Goal: Task Accomplishment & Management: Manage account settings

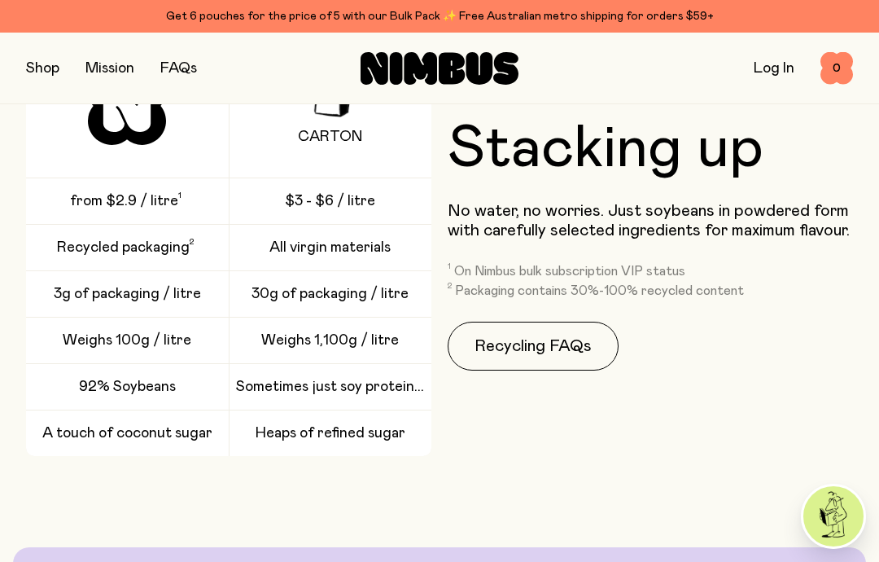
scroll to position [2110, 0]
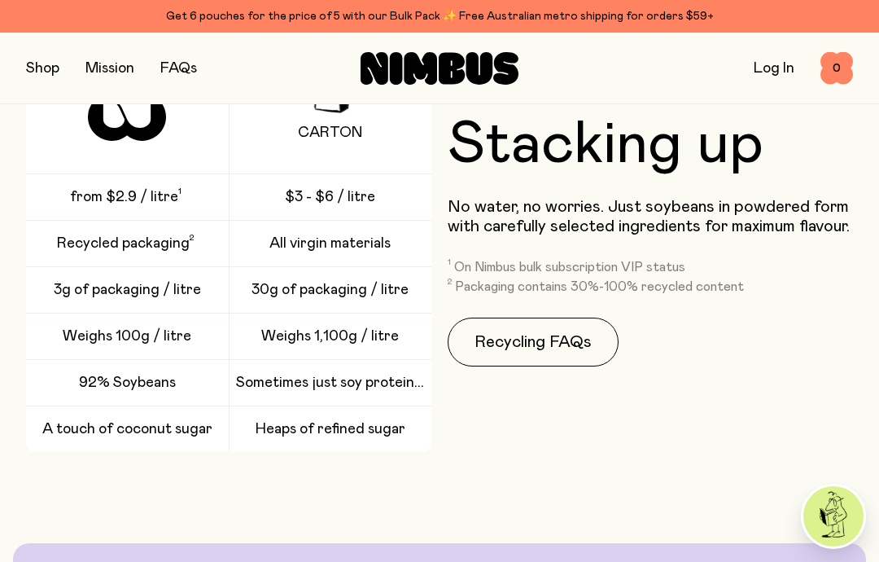
click at [546, 340] on link "Recycling FAQs" at bounding box center [533, 342] width 171 height 49
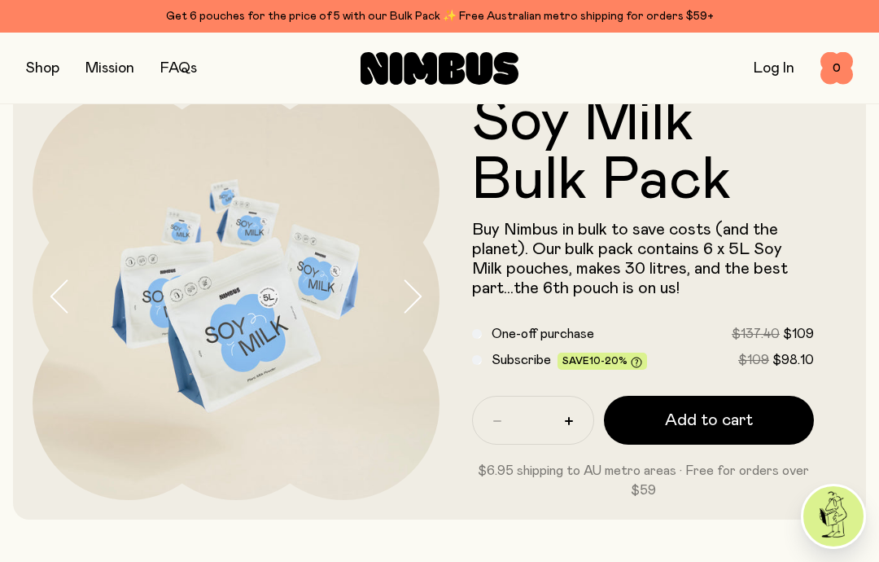
scroll to position [35, 0]
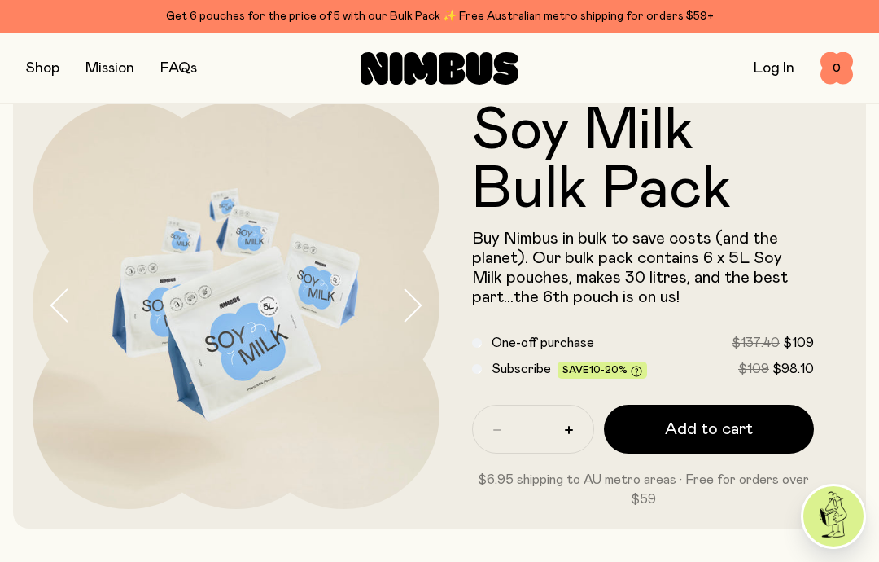
click at [488, 364] on div "Subscribe Save 10-20% $109 $98.10" at bounding box center [643, 369] width 342 height 20
click at [483, 366] on div "Subscribe Save 10-20% $109 $98.10" at bounding box center [643, 369] width 342 height 20
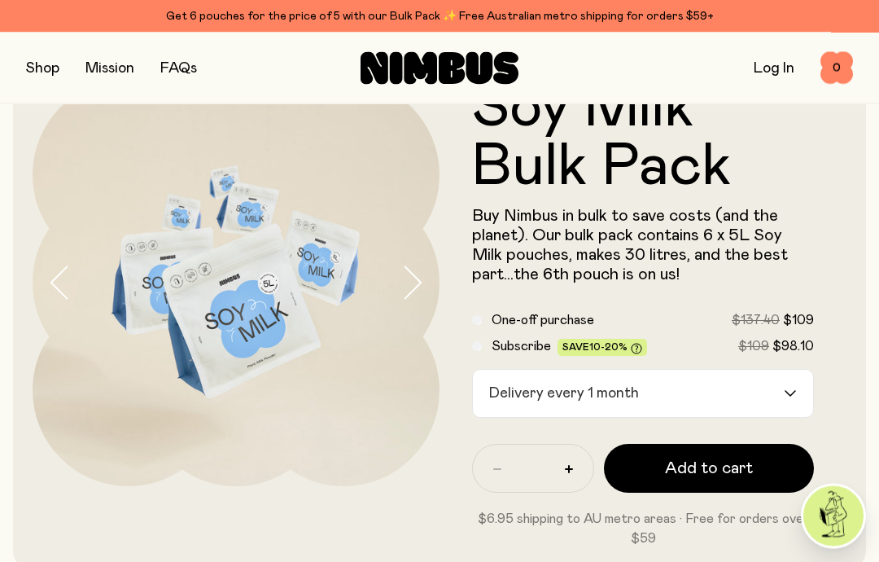
scroll to position [58, 0]
click at [782, 389] on input "Search for option" at bounding box center [714, 393] width 138 height 47
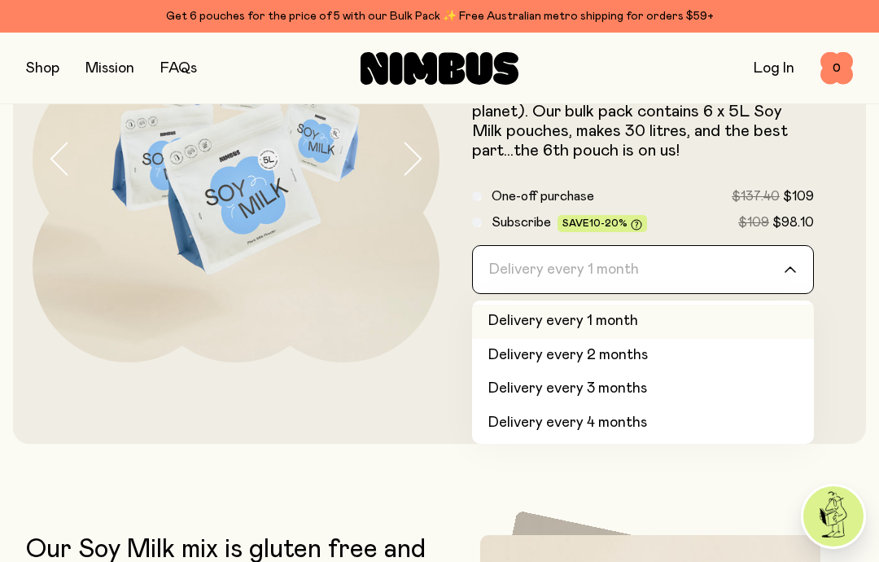
scroll to position [180, 0]
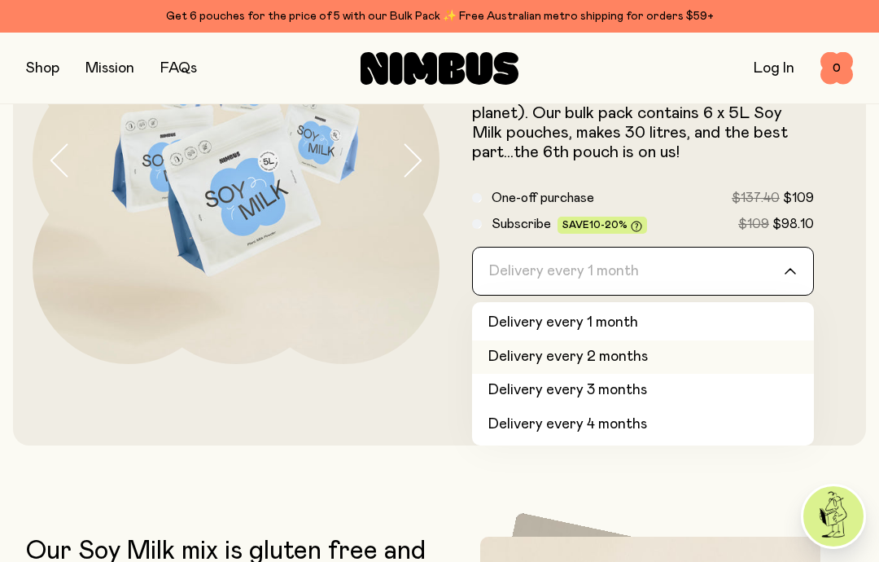
click at [637, 357] on li "Delivery every 2 months" at bounding box center [643, 357] width 342 height 34
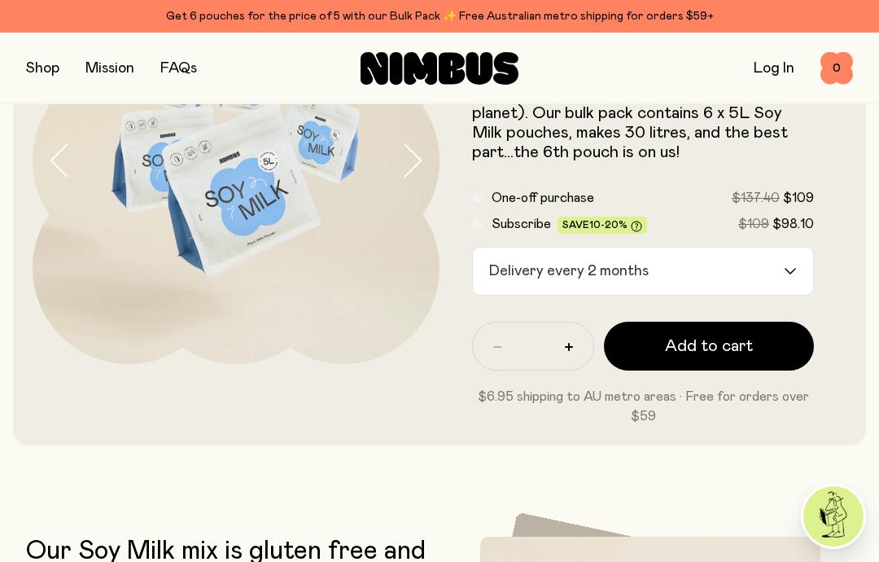
click at [703, 344] on span "Add to cart" at bounding box center [709, 346] width 88 height 23
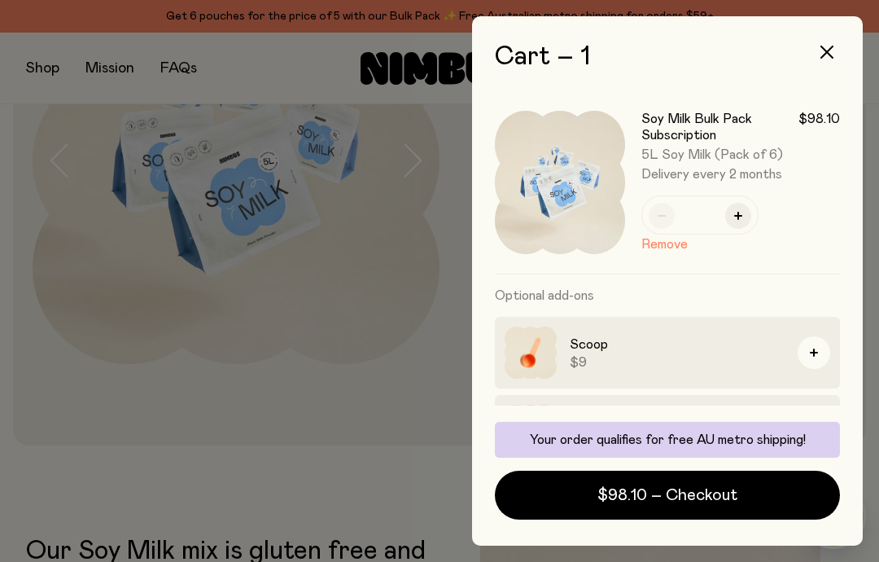
scroll to position [65, 0]
click at [710, 498] on span "$98.10 – Checkout" at bounding box center [668, 495] width 140 height 23
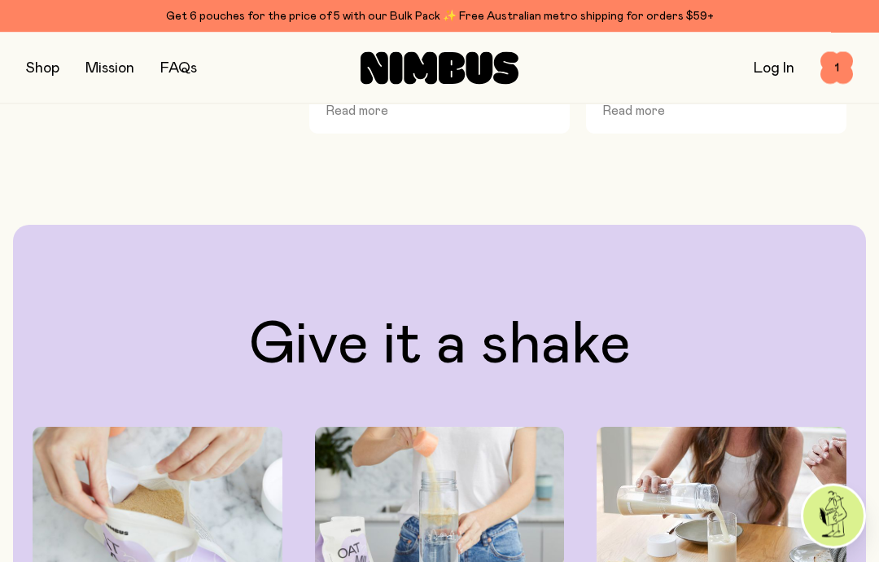
scroll to position [1098, 0]
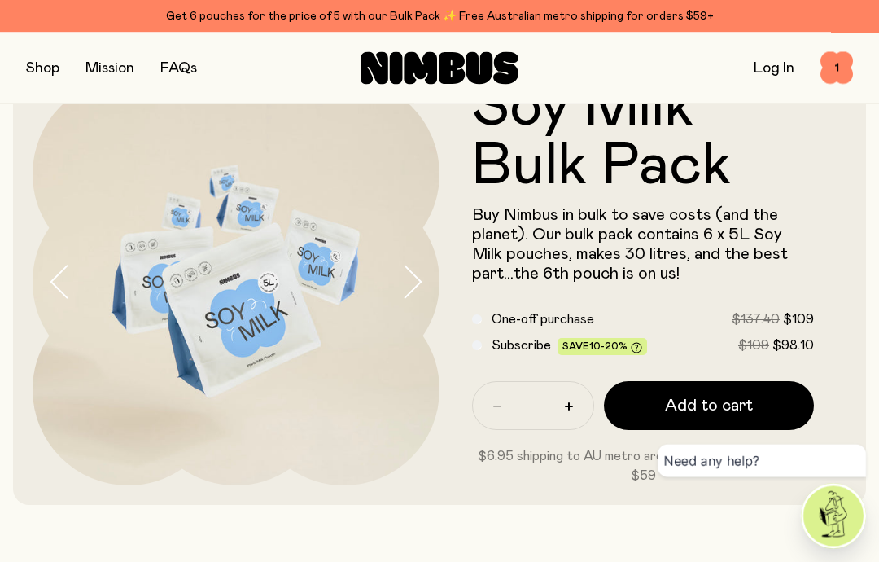
scroll to position [59, 0]
click at [844, 56] on span "1" at bounding box center [837, 68] width 33 height 33
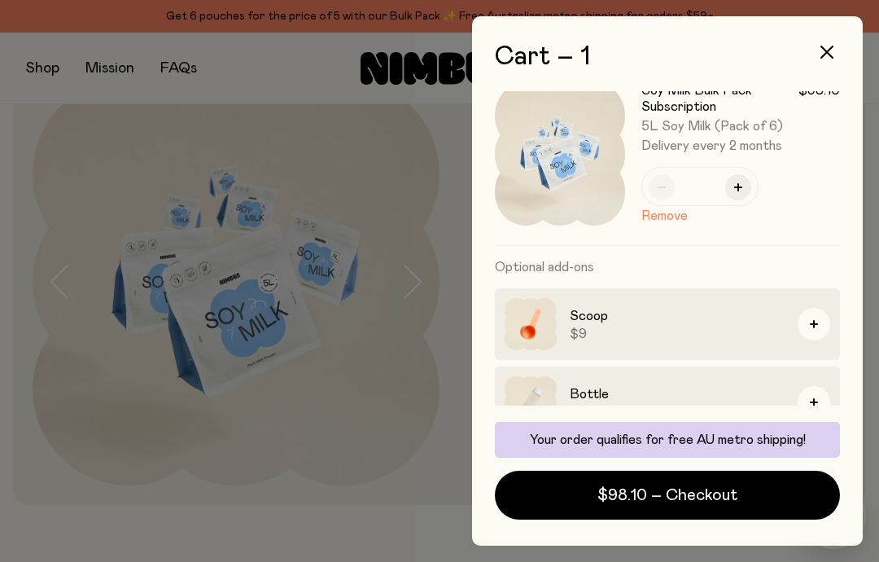
scroll to position [33, 0]
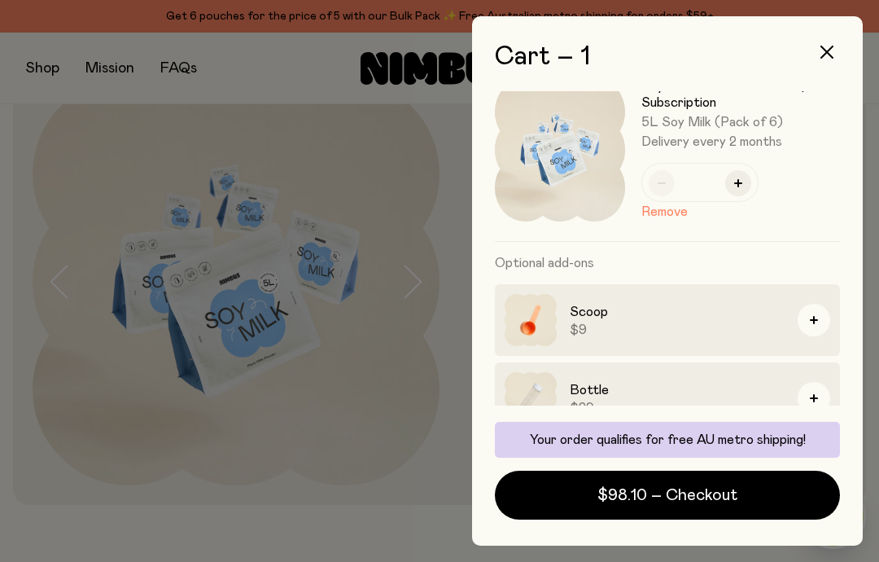
click at [660, 210] on button "Remove" at bounding box center [665, 212] width 46 height 20
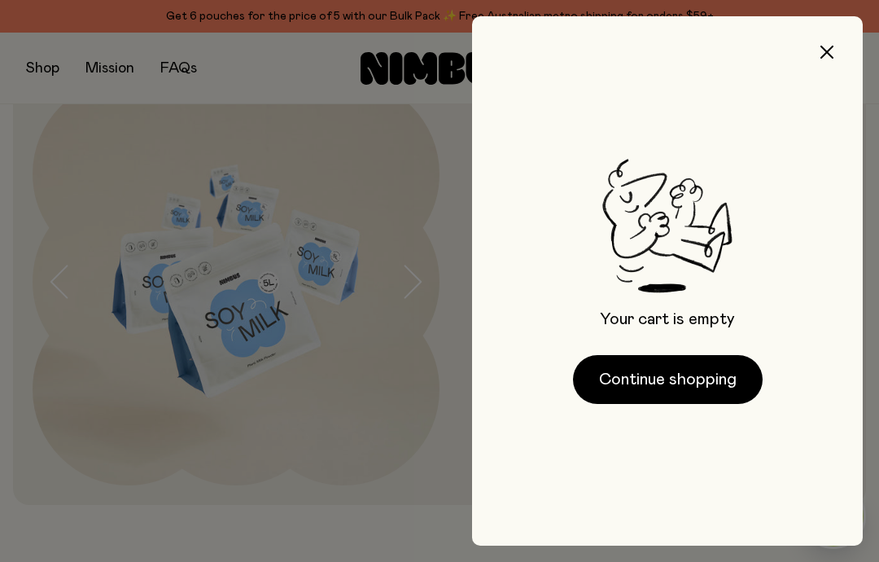
click at [661, 388] on button "Continue shopping" at bounding box center [668, 379] width 190 height 49
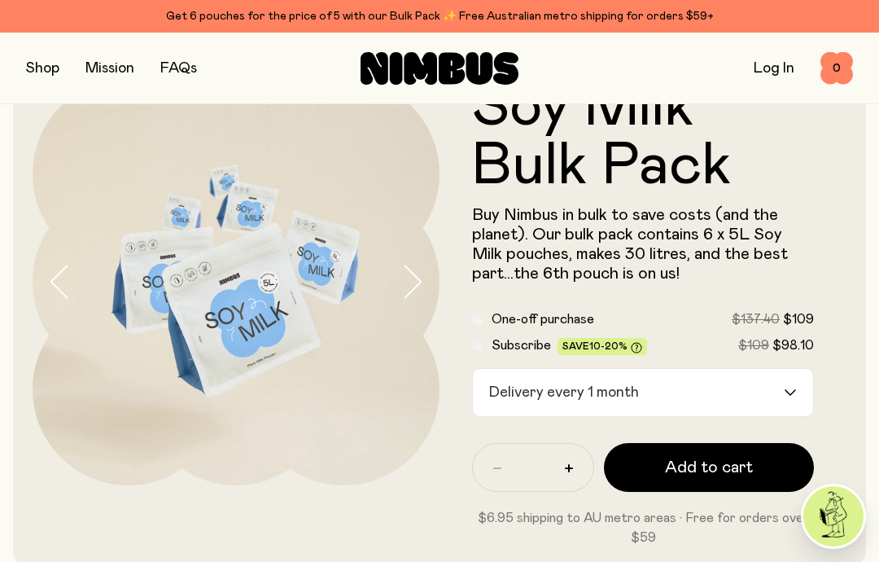
click at [794, 392] on icon "Search for option" at bounding box center [791, 392] width 10 height 5
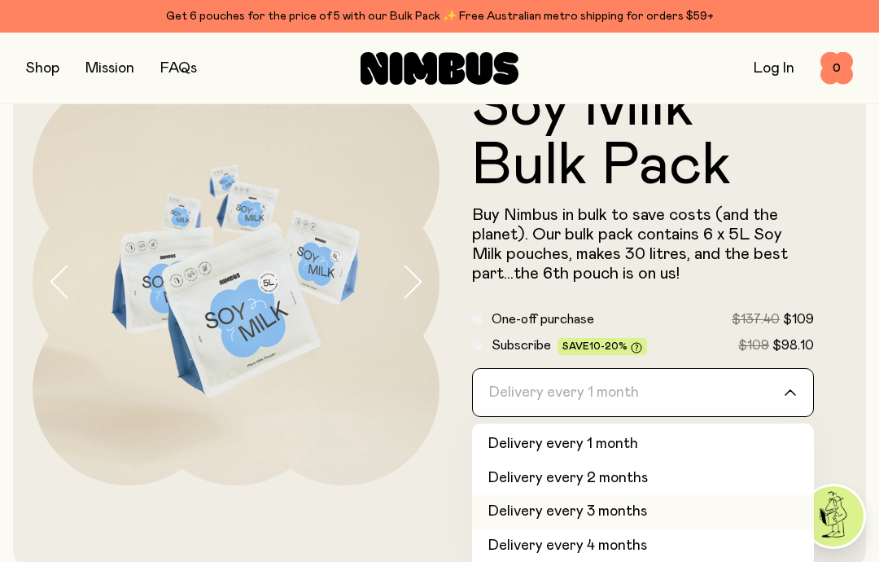
click at [627, 518] on li "Delivery every 3 months" at bounding box center [643, 512] width 342 height 34
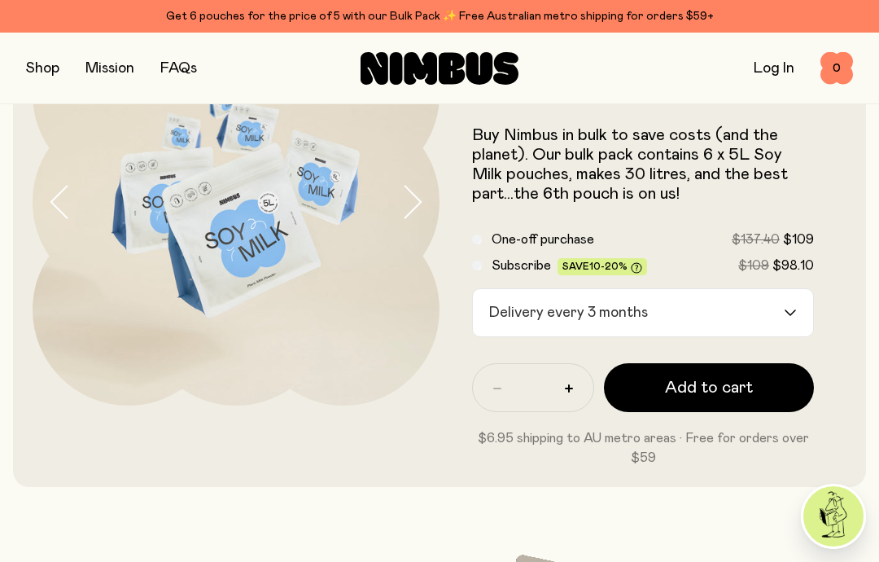
scroll to position [142, 0]
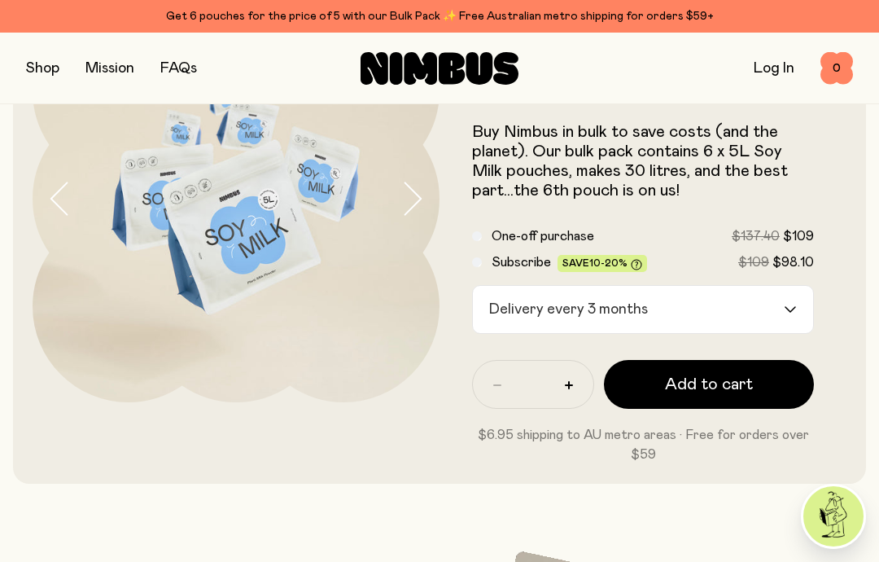
click at [704, 389] on span "Add to cart" at bounding box center [709, 384] width 88 height 23
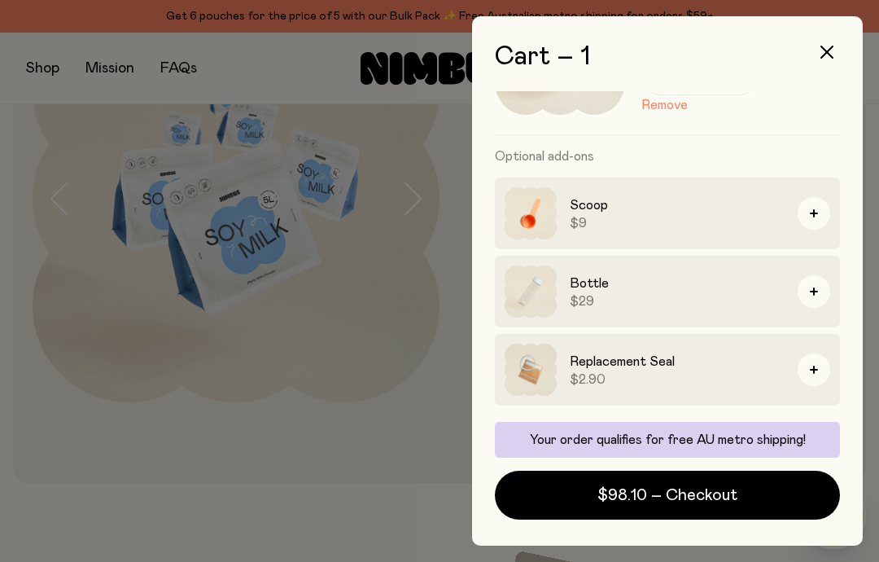
scroll to position [139, 0]
click at [814, 365] on button "button" at bounding box center [814, 369] width 33 height 33
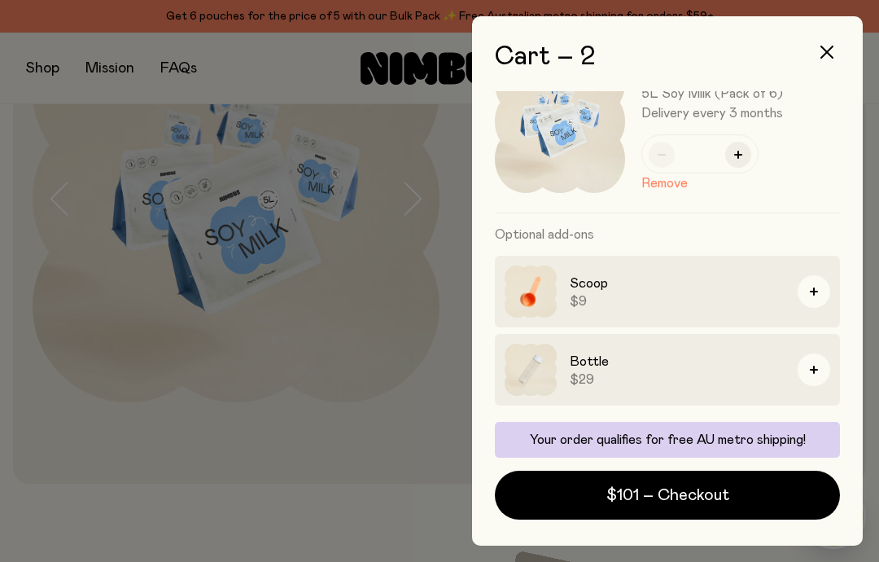
scroll to position [248, 0]
click at [690, 501] on span "$101 – Checkout" at bounding box center [668, 495] width 123 height 23
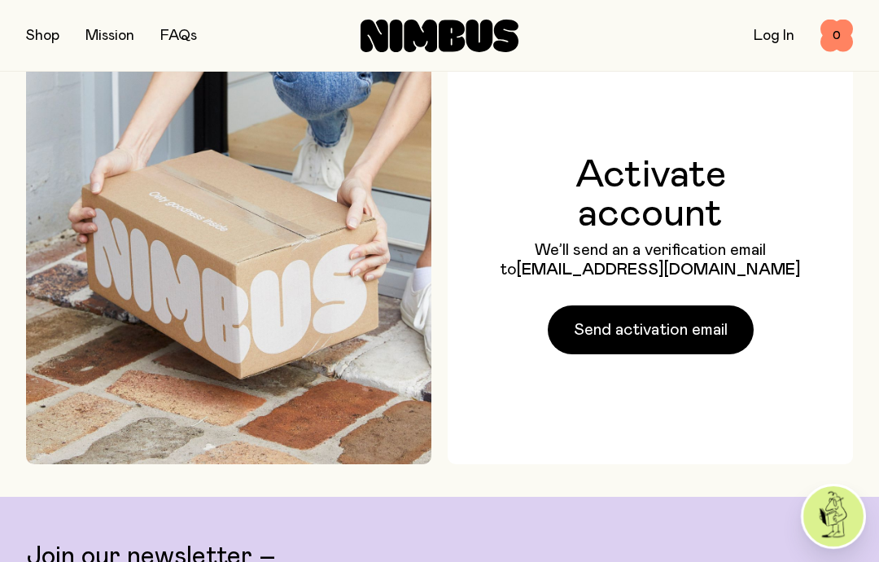
scroll to position [43, 0]
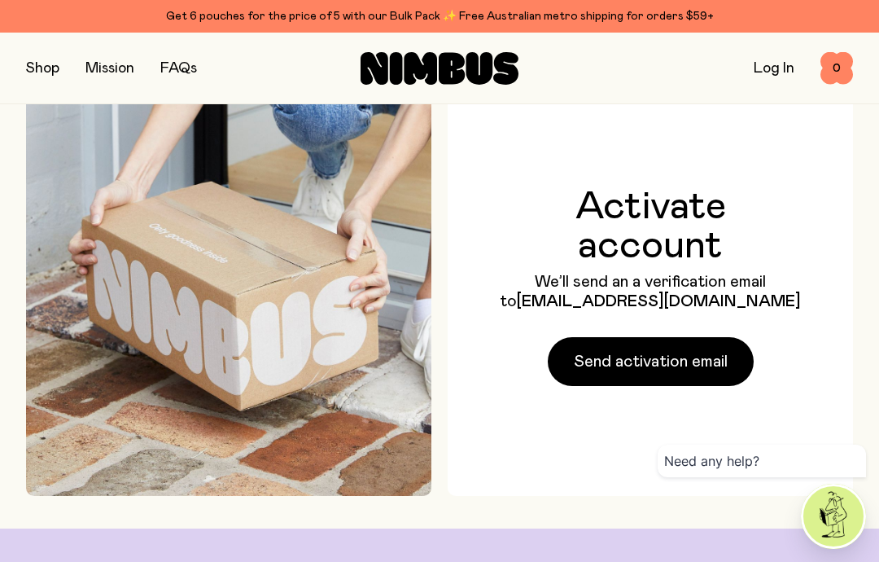
click at [644, 373] on span "Send activation email" at bounding box center [651, 361] width 154 height 23
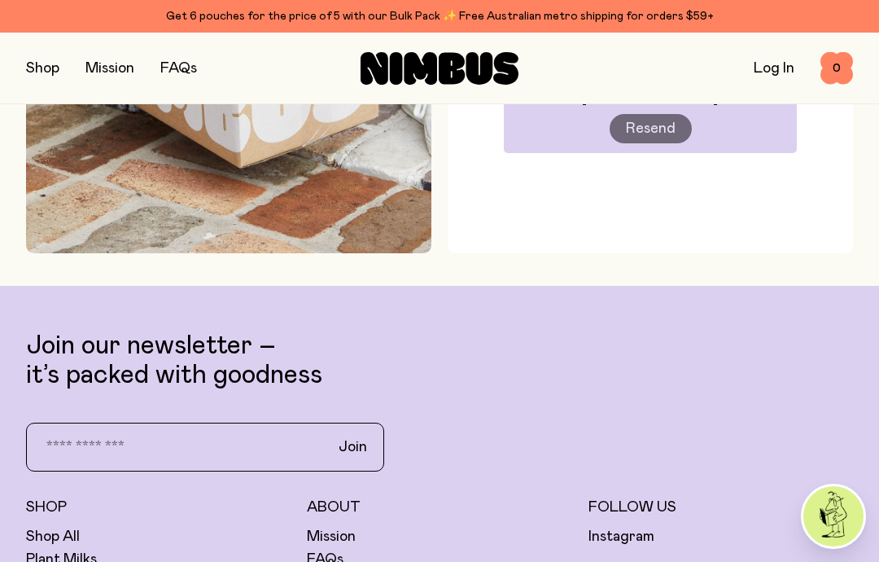
scroll to position [351, 0]
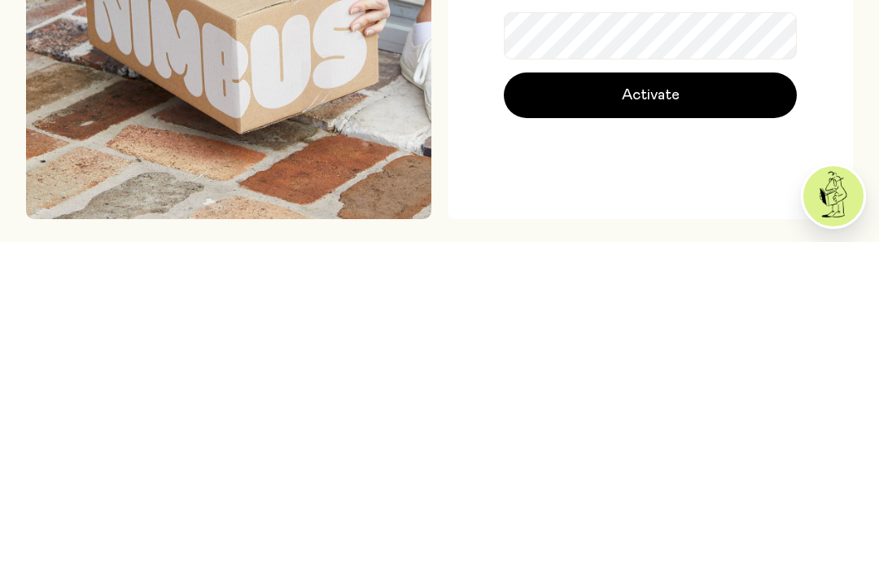
click at [648, 404] on span "Activate" at bounding box center [651, 415] width 58 height 23
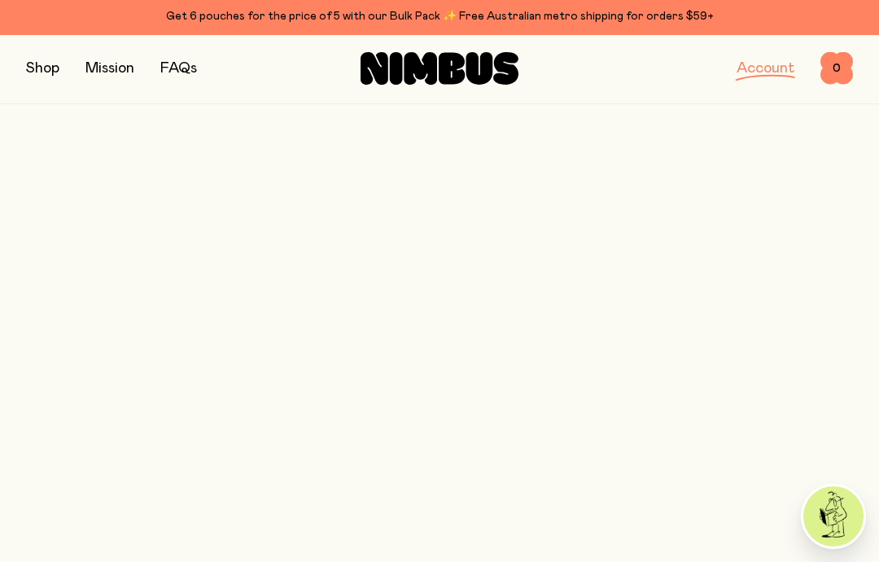
scroll to position [50, 0]
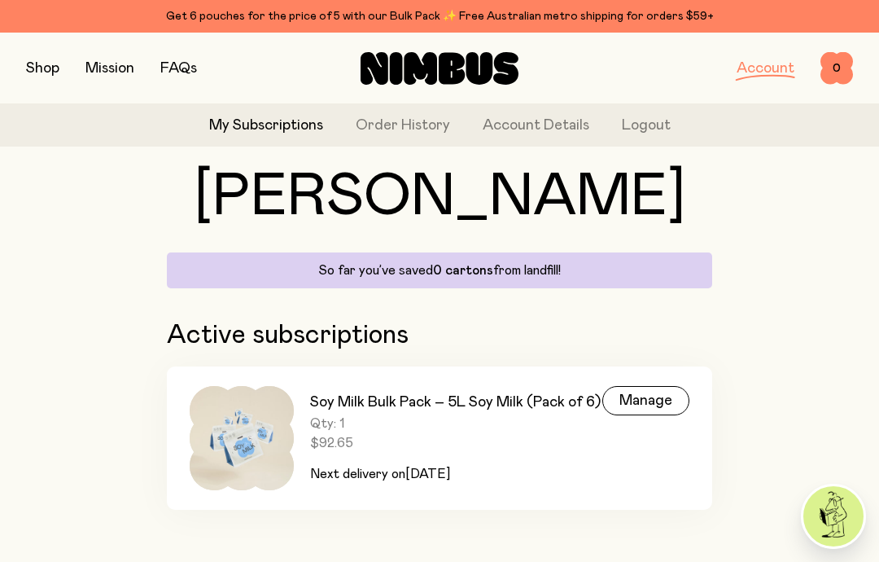
click at [636, 400] on div "Manage" at bounding box center [646, 400] width 87 height 29
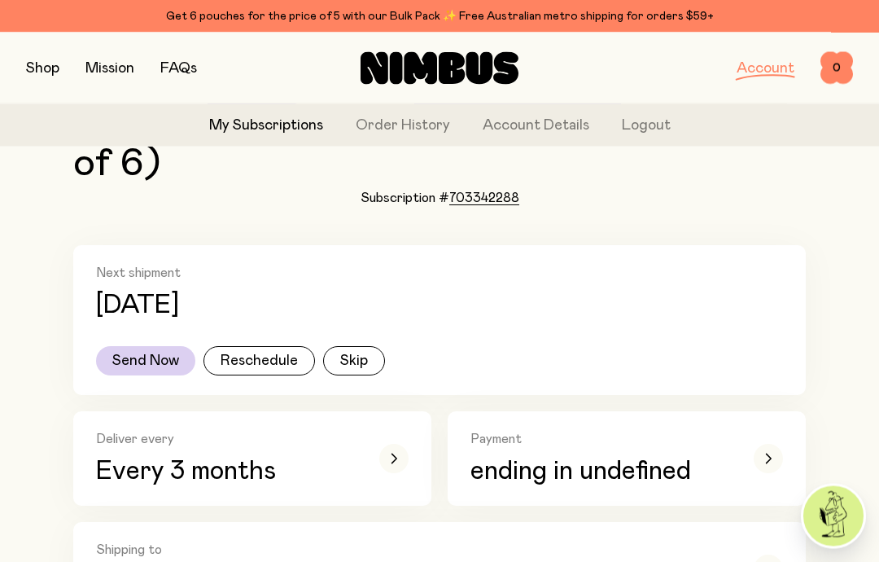
scroll to position [154, 0]
click at [248, 357] on button "Reschedule" at bounding box center [260, 359] width 112 height 29
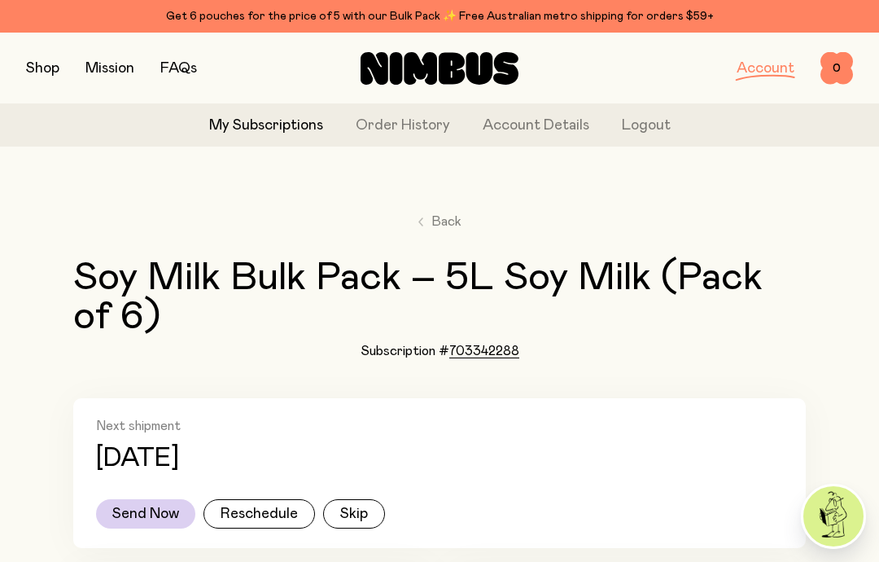
select select "****"
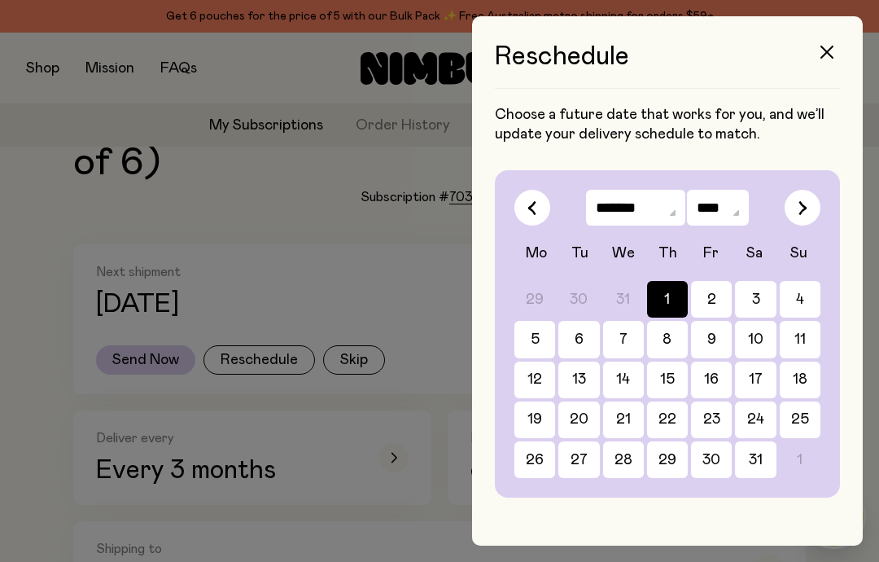
scroll to position [65, 0]
click at [531, 208] on icon "button" at bounding box center [532, 207] width 7 height 13
select select "**"
select select "****"
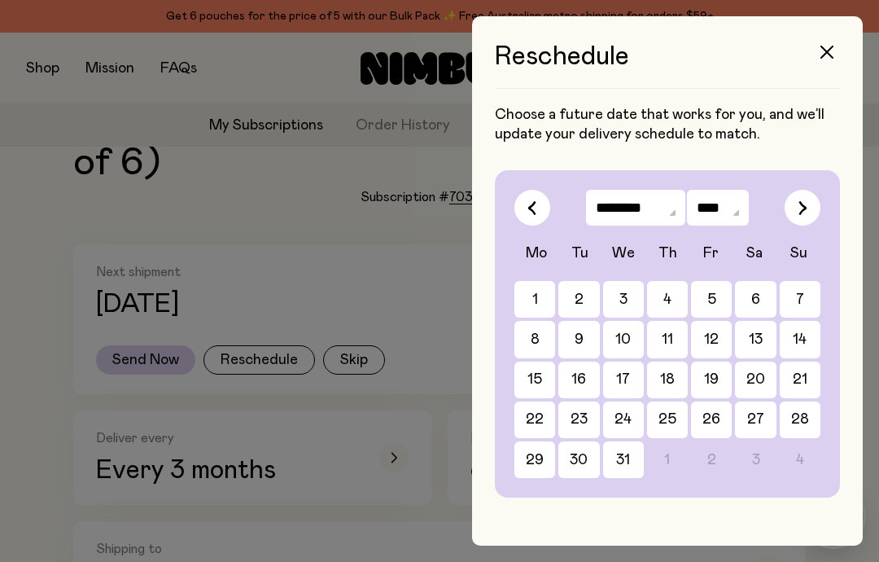
click at [529, 210] on icon "button" at bounding box center [532, 207] width 9 height 15
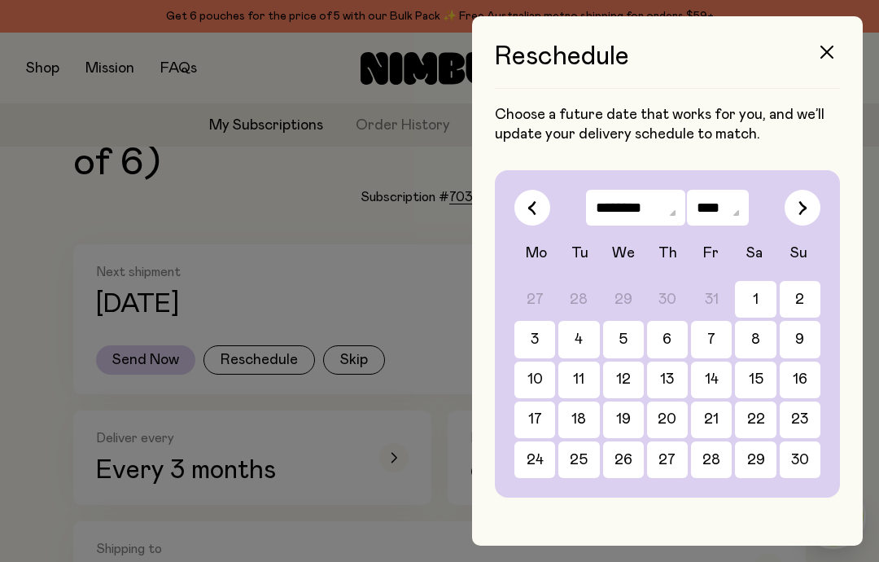
click at [529, 208] on icon "button" at bounding box center [532, 207] width 7 height 13
select select "*"
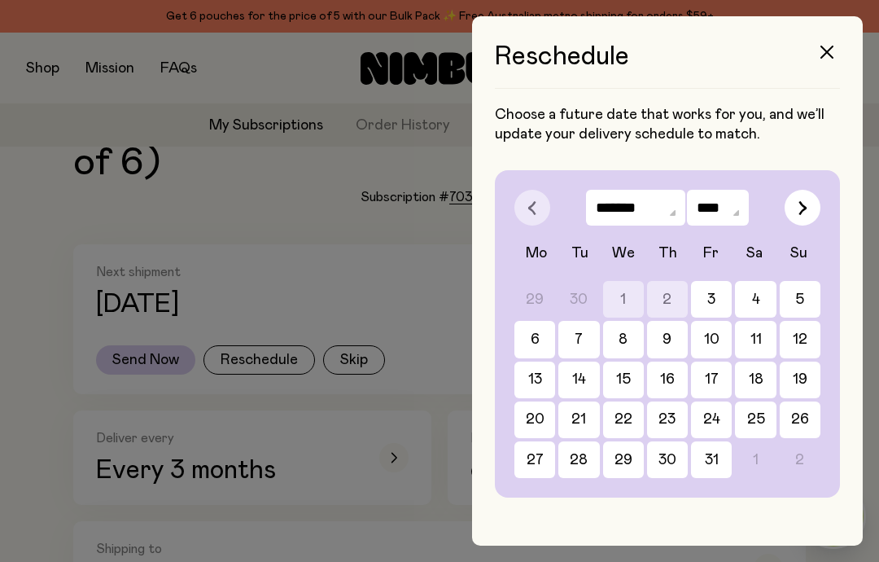
click at [532, 335] on button "6" at bounding box center [535, 339] width 41 height 37
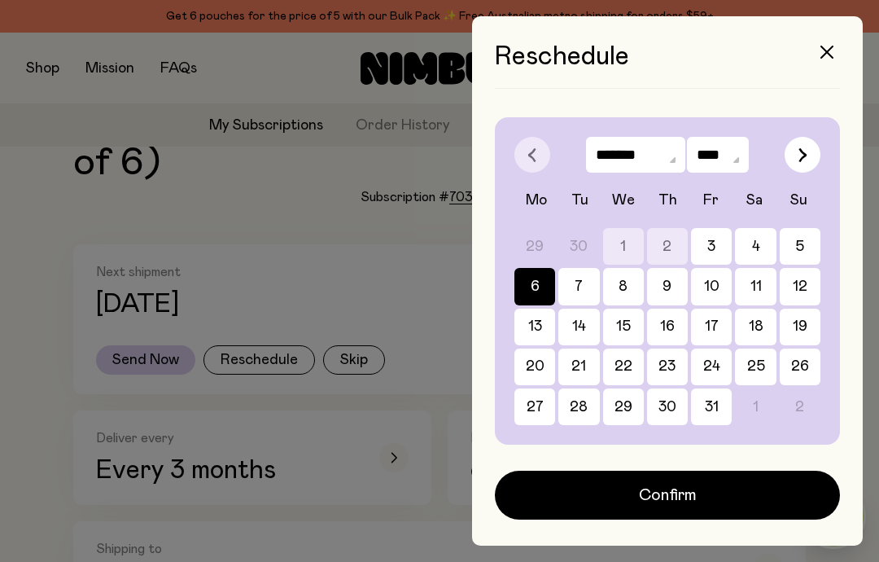
scroll to position [53, 0]
click at [577, 283] on button "7" at bounding box center [579, 286] width 41 height 37
click at [533, 283] on button "6" at bounding box center [535, 286] width 41 height 37
click at [673, 496] on span "Confirm" at bounding box center [668, 495] width 58 height 23
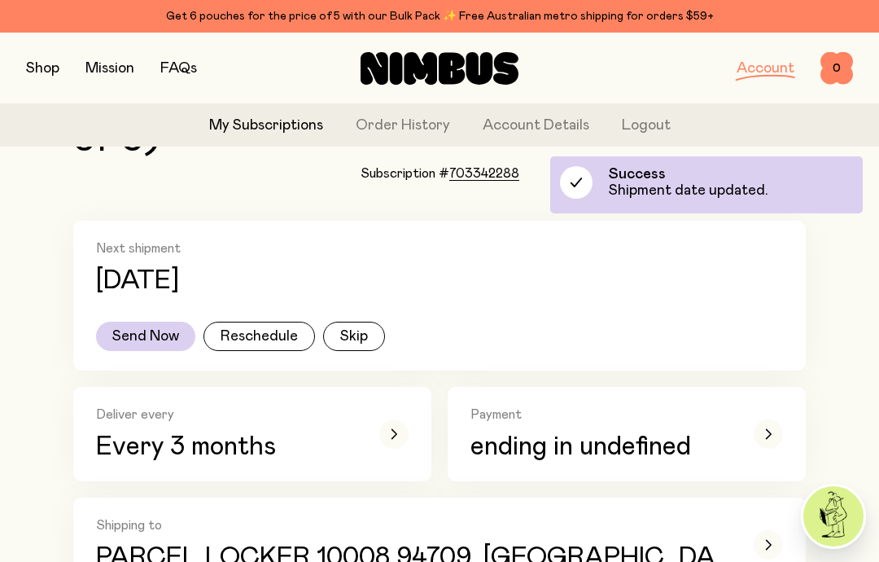
scroll to position [179, 0]
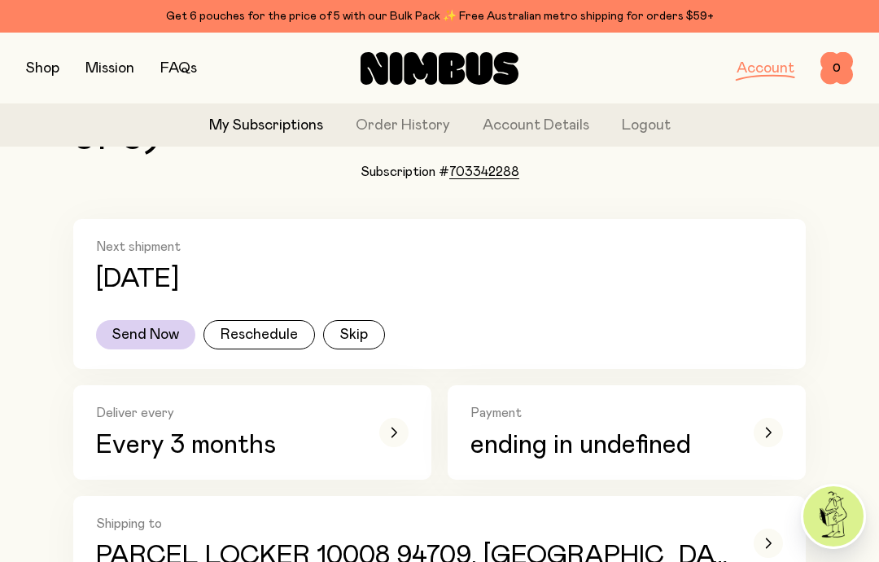
click at [395, 432] on icon "button" at bounding box center [394, 431] width 5 height 9
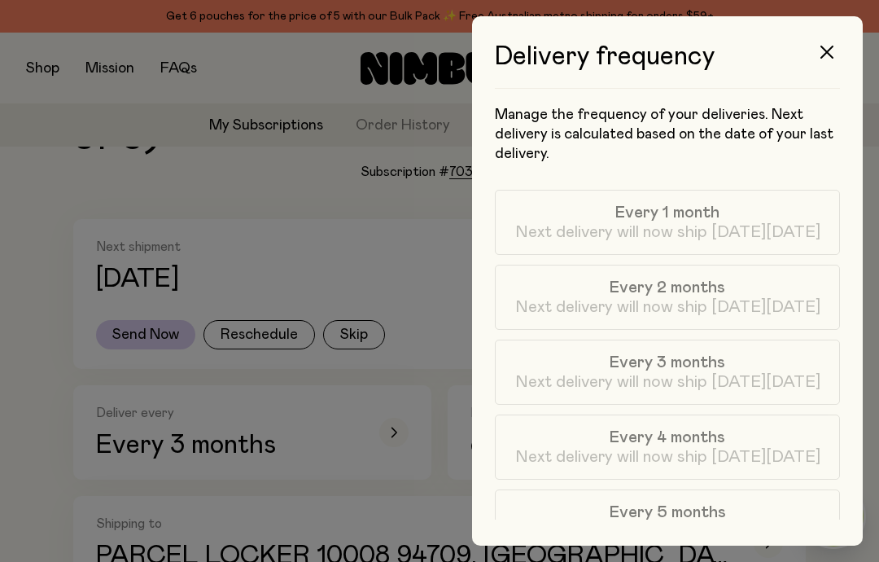
click at [695, 292] on span "Every 2 months" at bounding box center [668, 288] width 116 height 20
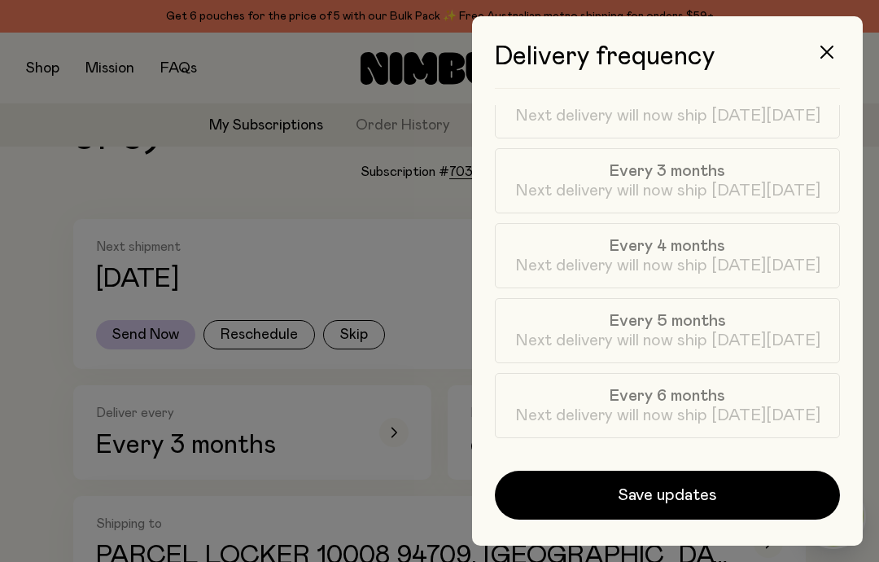
scroll to position [191, 0]
click at [678, 497] on span "Save updates" at bounding box center [667, 495] width 99 height 23
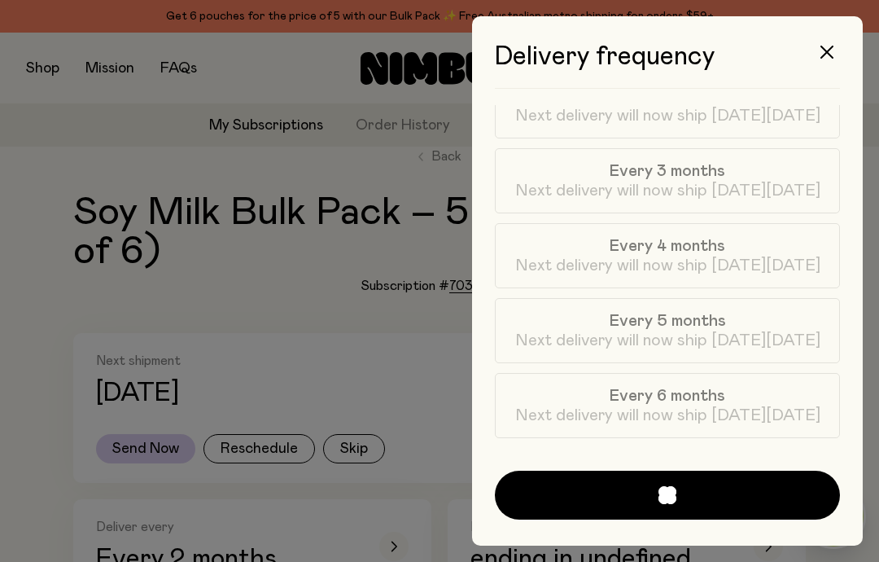
scroll to position [179, 0]
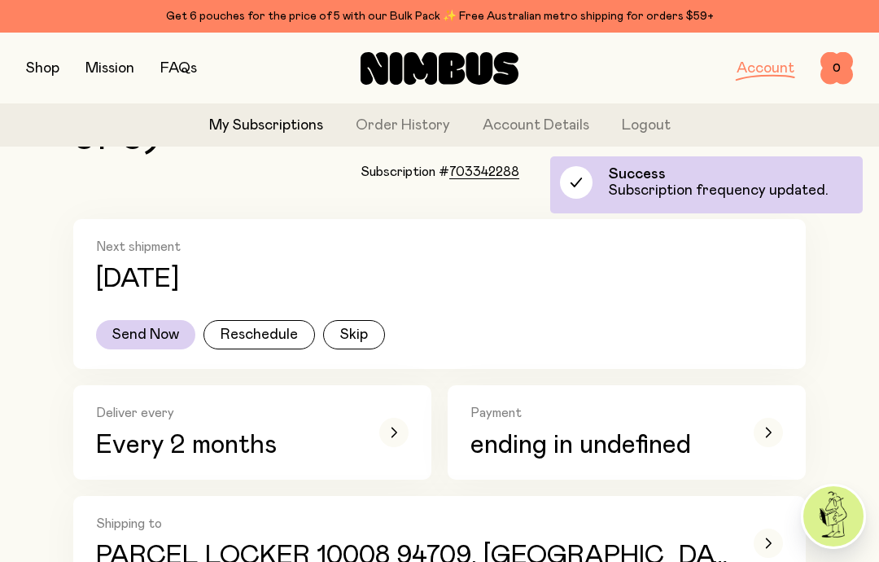
click at [256, 336] on button "Reschedule" at bounding box center [260, 334] width 112 height 29
select select "*"
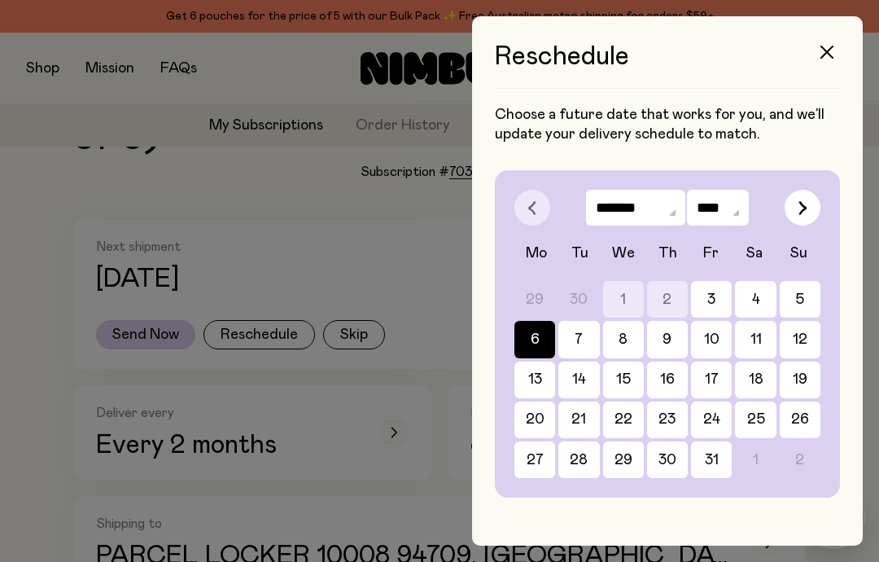
click at [538, 342] on button "6" at bounding box center [535, 339] width 41 height 37
click at [831, 49] on icon "button" at bounding box center [827, 52] width 13 height 13
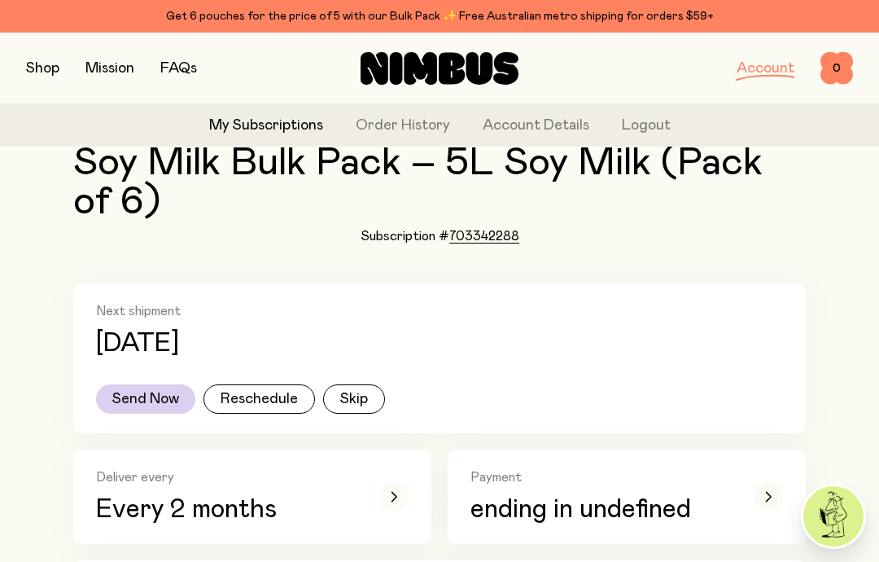
scroll to position [114, 0]
click at [249, 401] on button "Reschedule" at bounding box center [260, 399] width 112 height 29
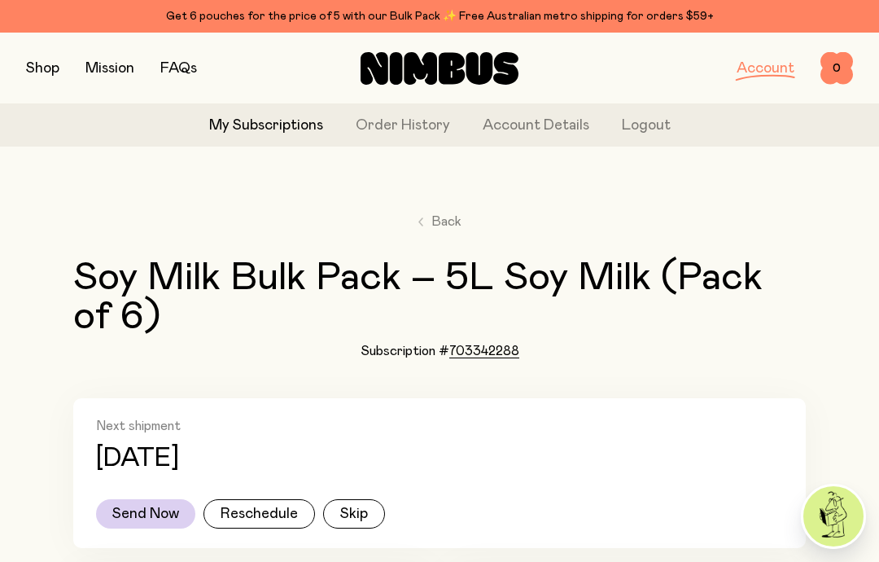
select select "*"
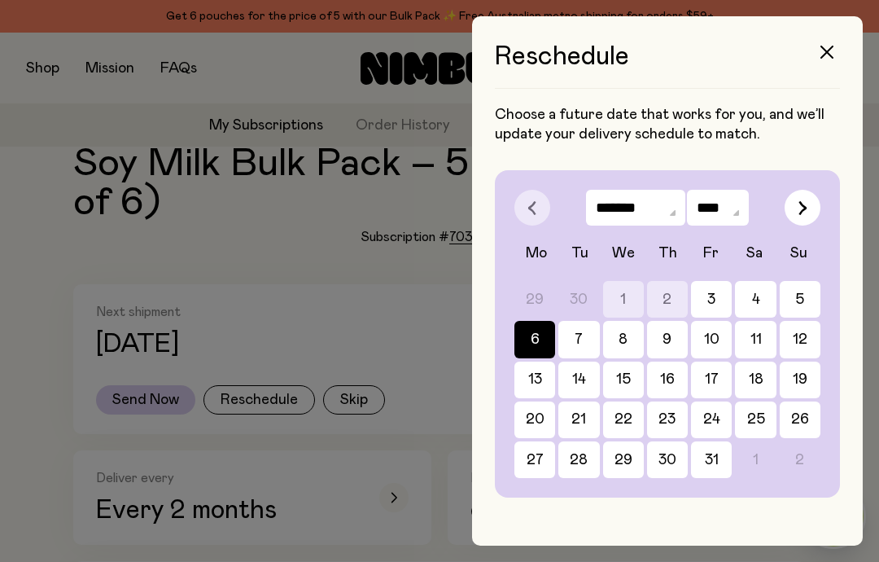
scroll to position [65, 0]
click at [572, 339] on button "7" at bounding box center [579, 339] width 41 height 37
click at [533, 335] on button "6" at bounding box center [535, 339] width 41 height 37
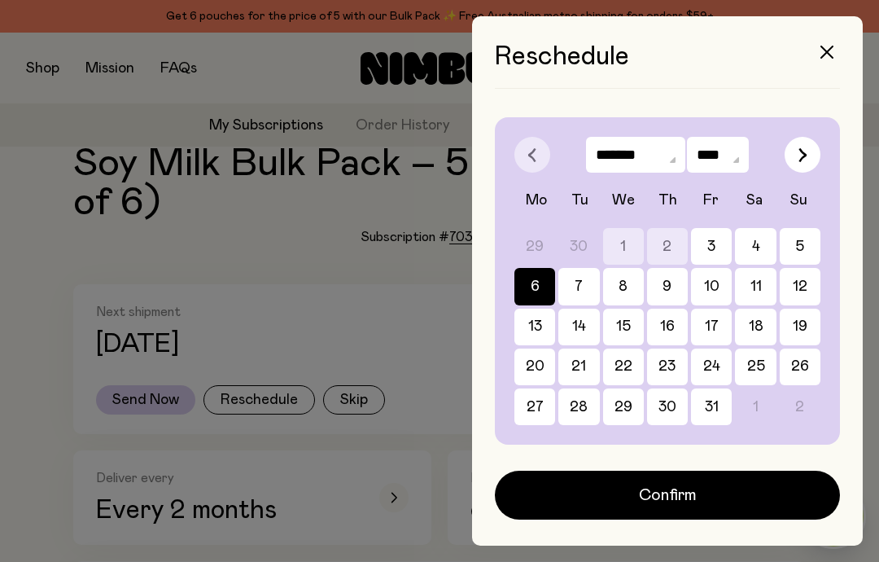
scroll to position [53, 0]
click at [664, 493] on span "Confirm" at bounding box center [668, 495] width 58 height 23
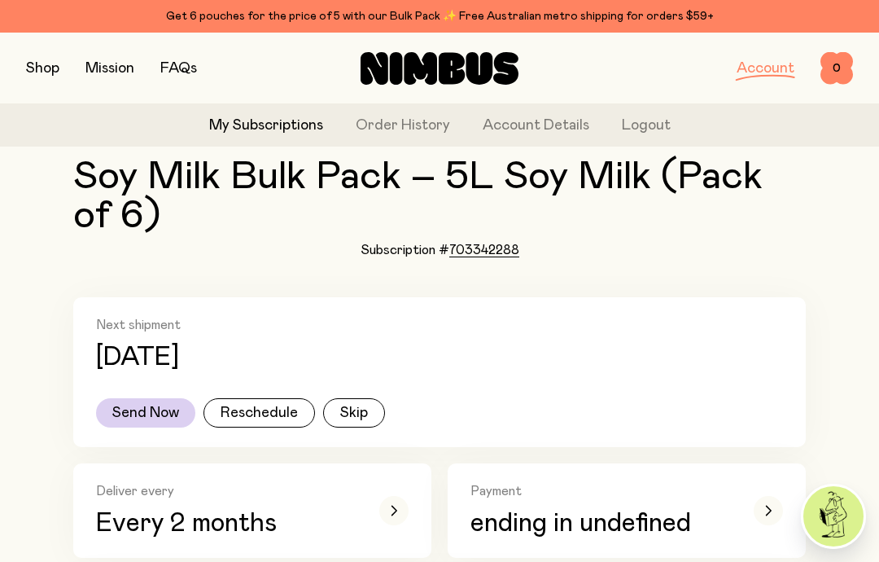
scroll to position [0, 0]
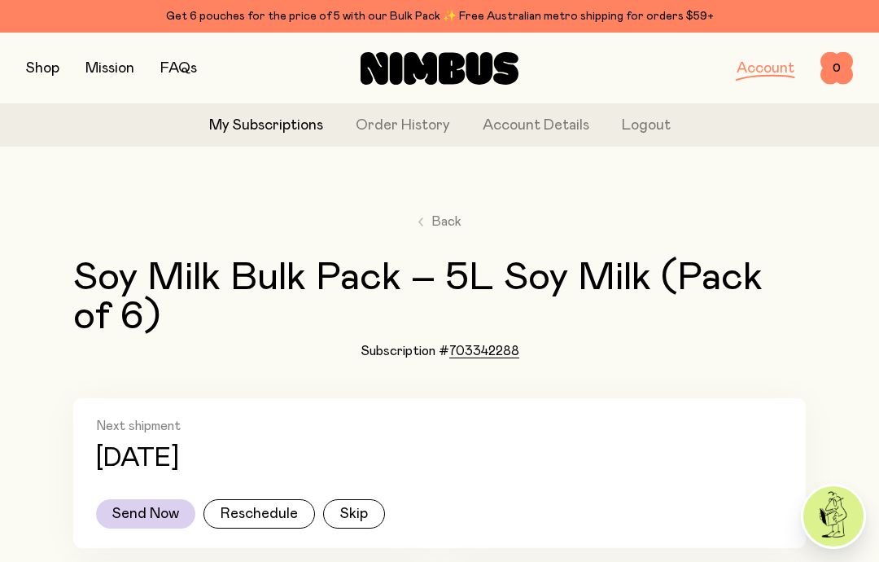
click at [537, 125] on link "Account Details" at bounding box center [536, 126] width 107 height 22
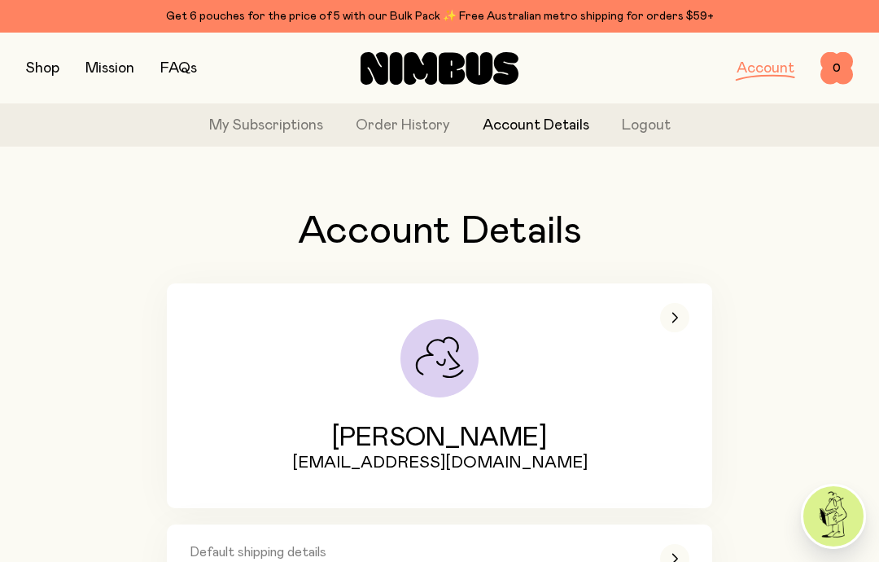
click at [400, 123] on link "Order History" at bounding box center [403, 126] width 94 height 22
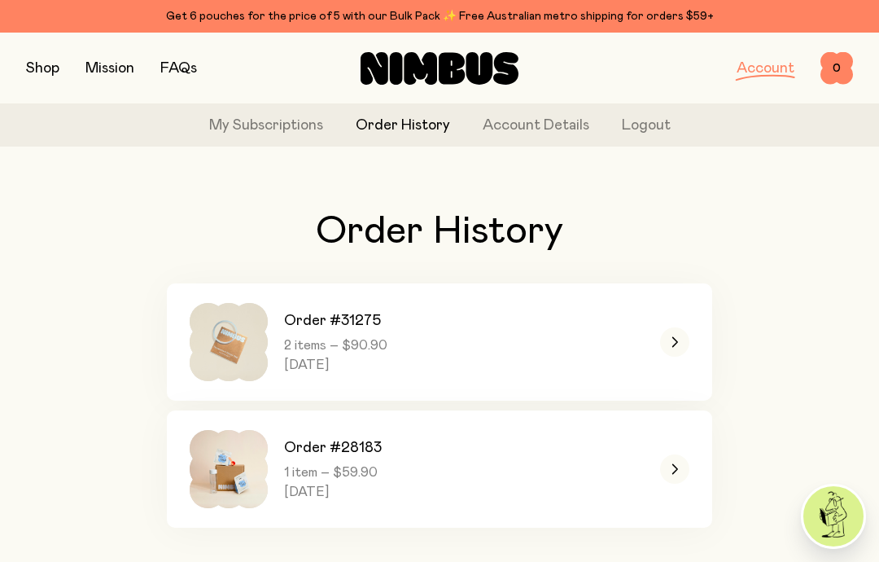
click at [254, 126] on link "My Subscriptions" at bounding box center [266, 126] width 114 height 22
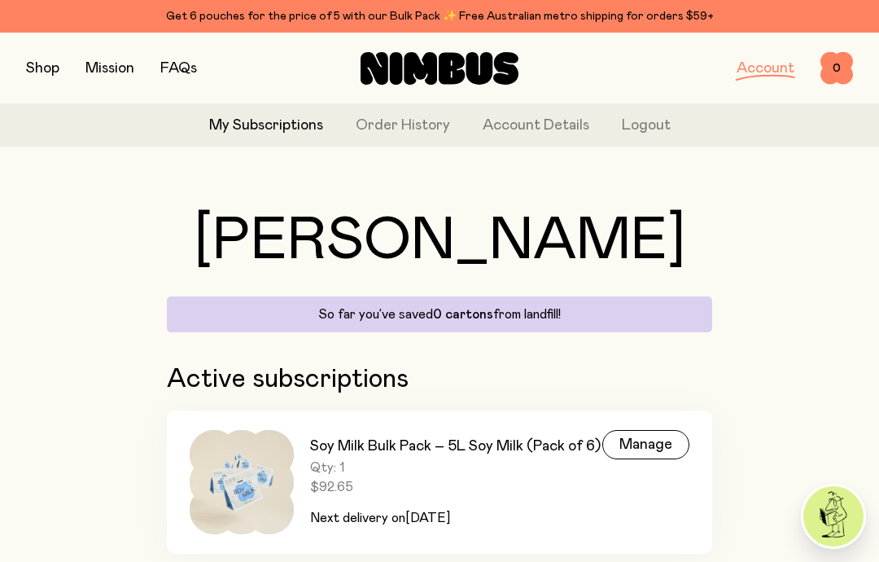
click at [645, 121] on button "Logout" at bounding box center [646, 126] width 49 height 22
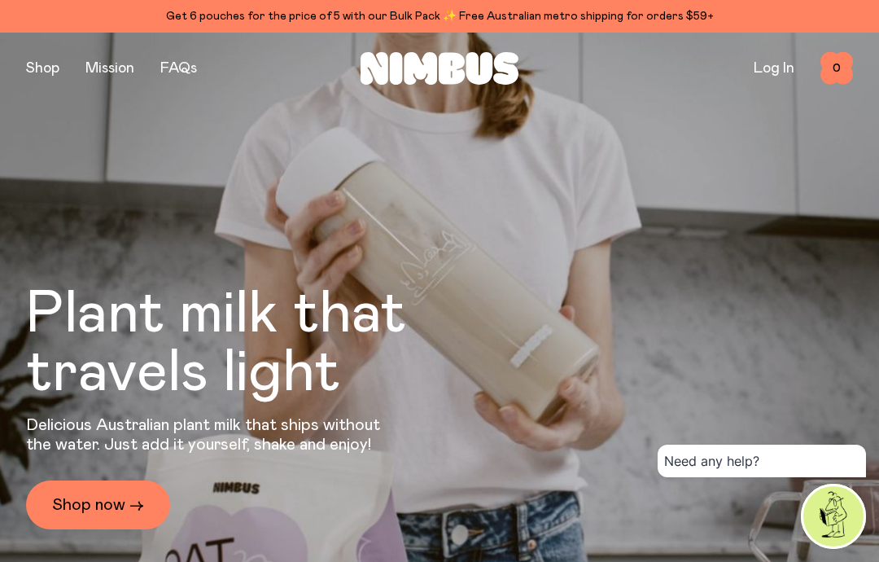
click at [772, 68] on link "Log In" at bounding box center [774, 68] width 41 height 15
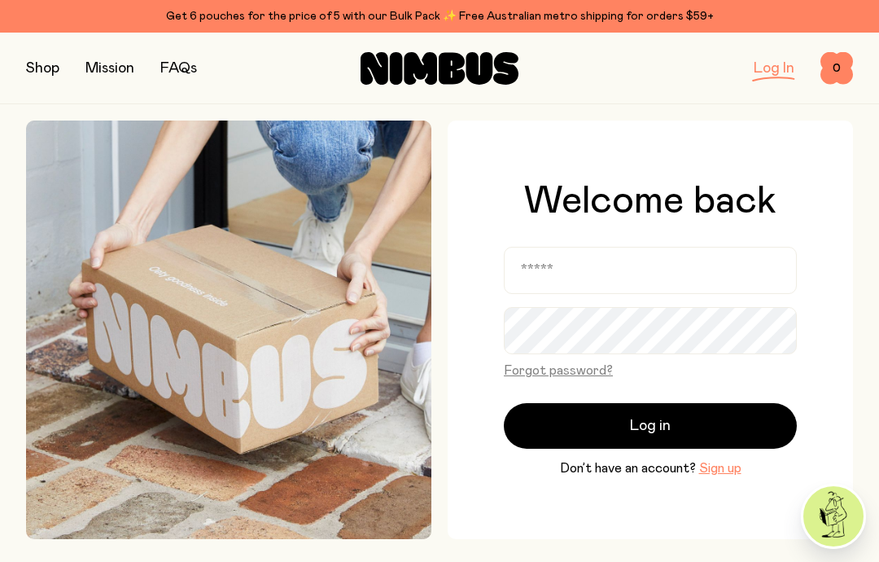
click at [566, 294] on input "email" at bounding box center [650, 270] width 293 height 47
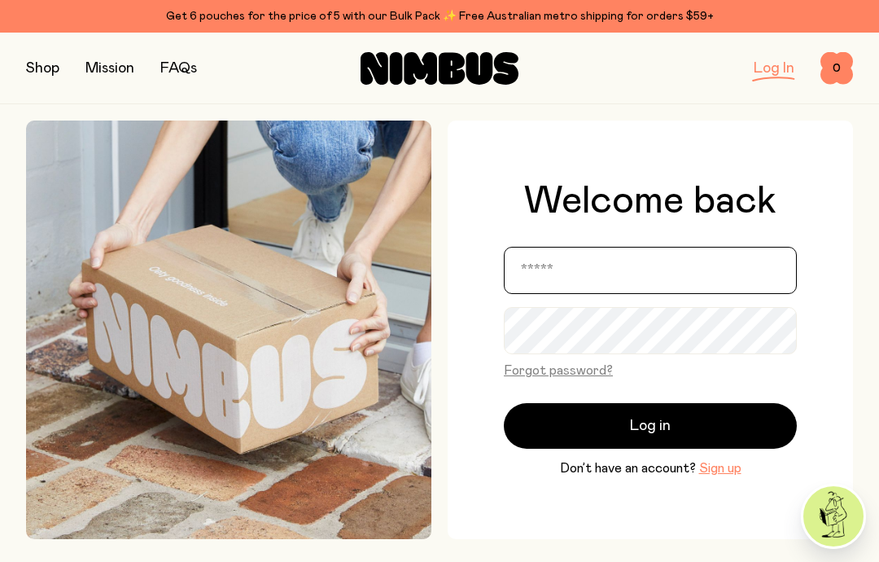
click at [643, 294] on input "email" at bounding box center [650, 270] width 293 height 47
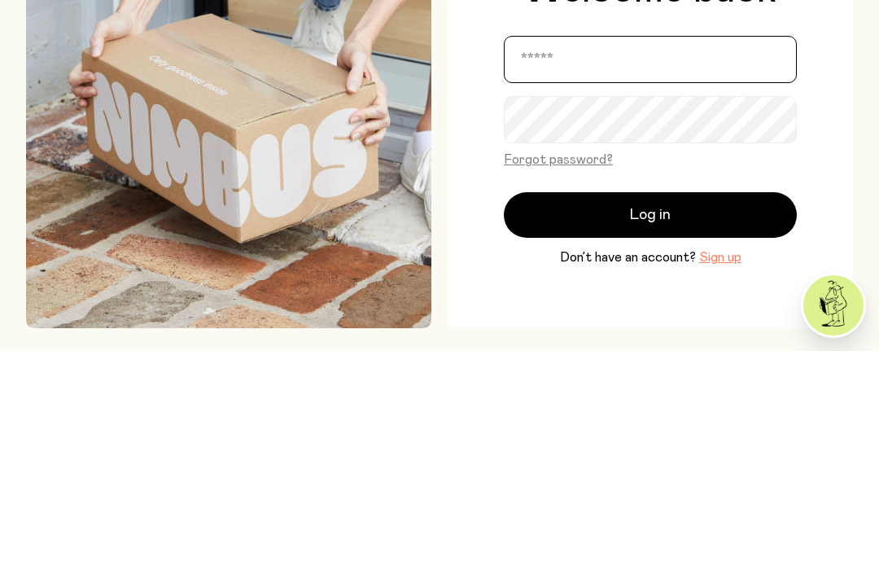
scroll to position [211, 0]
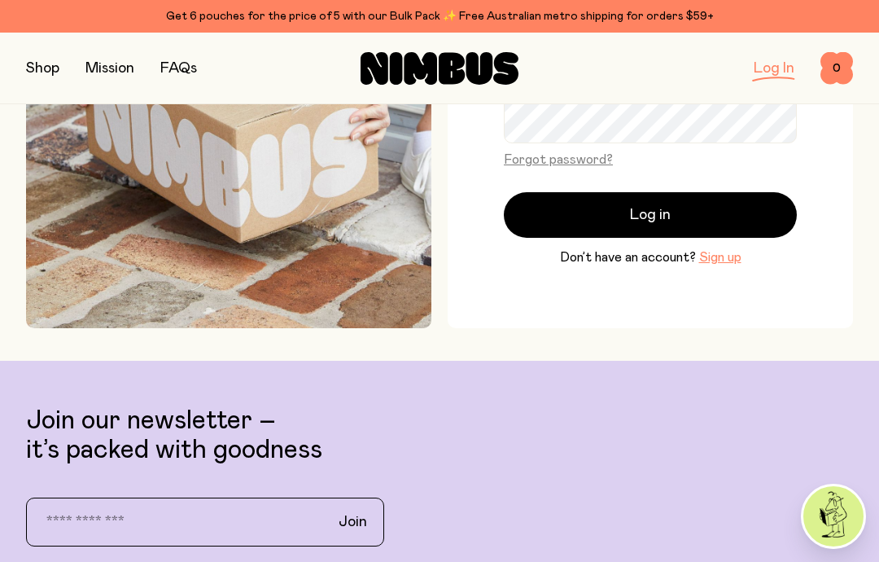
type input "**********"
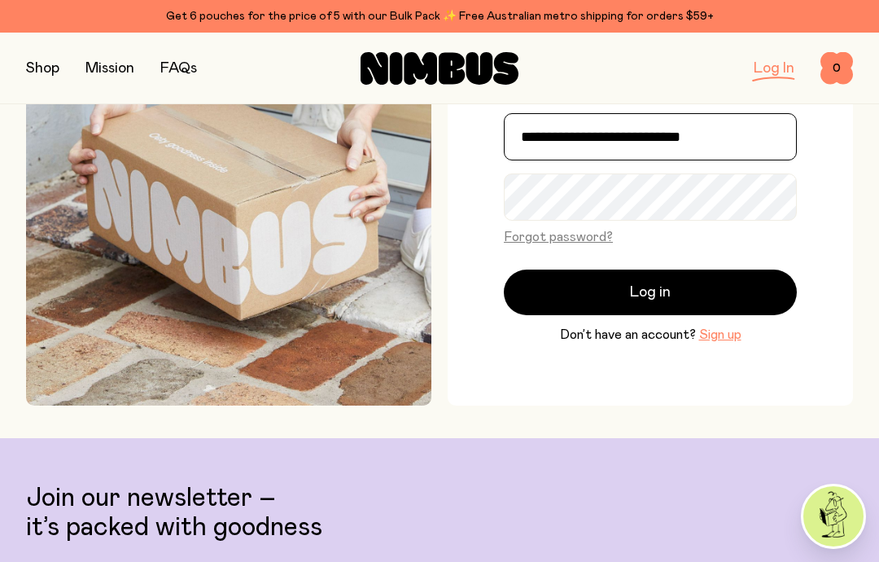
scroll to position [133, 0]
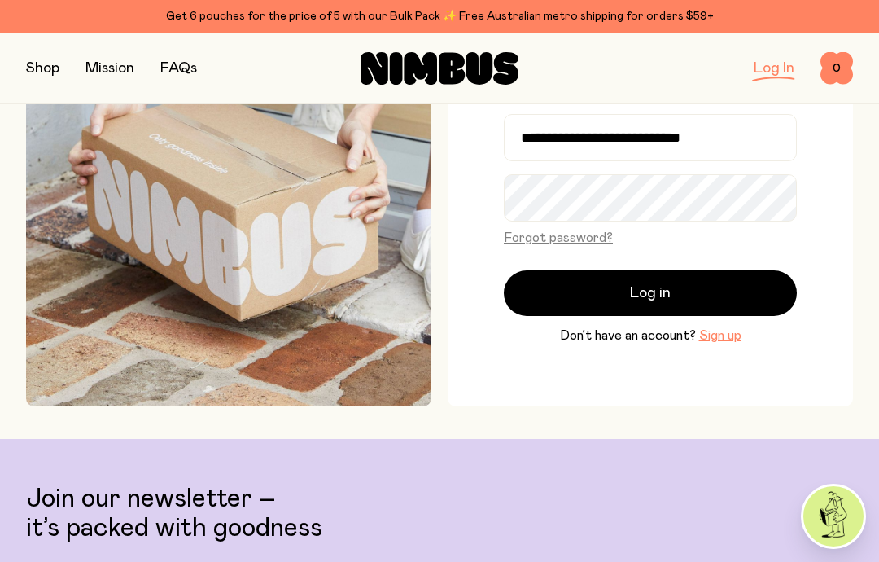
click at [665, 305] on span "Log in" at bounding box center [650, 293] width 41 height 23
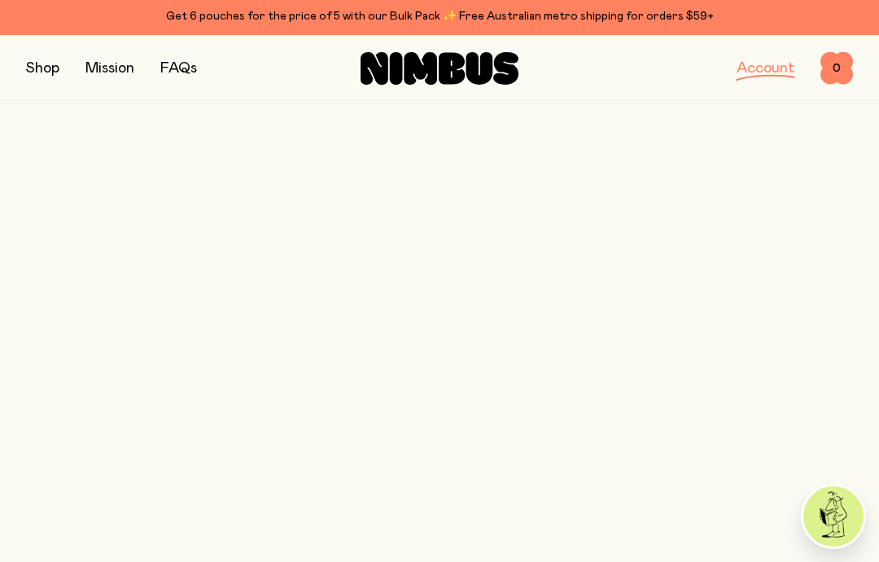
scroll to position [50, 0]
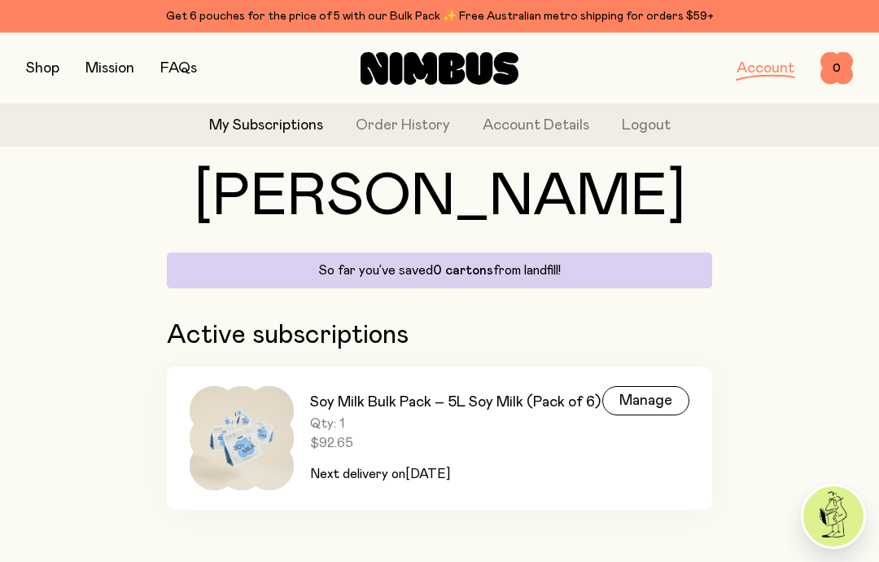
click at [630, 125] on button "Logout" at bounding box center [646, 126] width 49 height 22
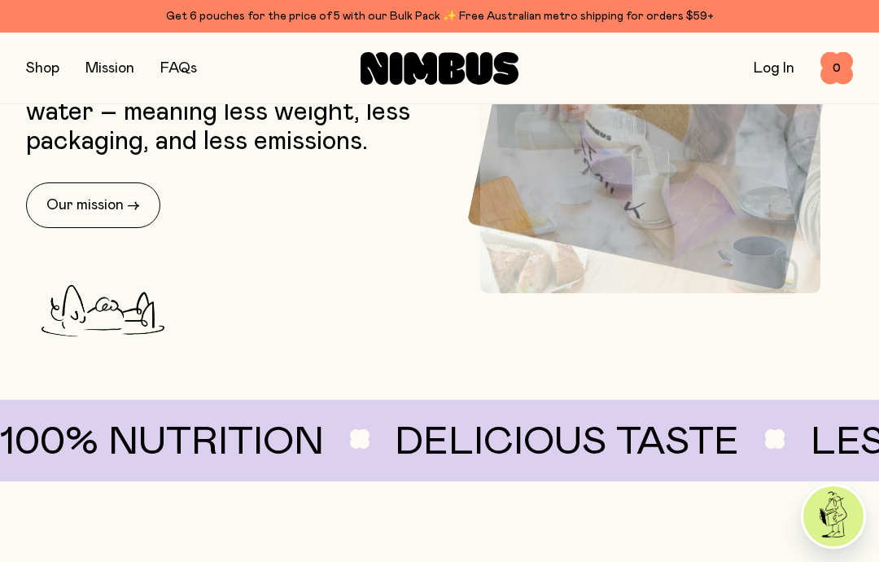
scroll to position [688, 0]
